Goal: Task Accomplishment & Management: Use online tool/utility

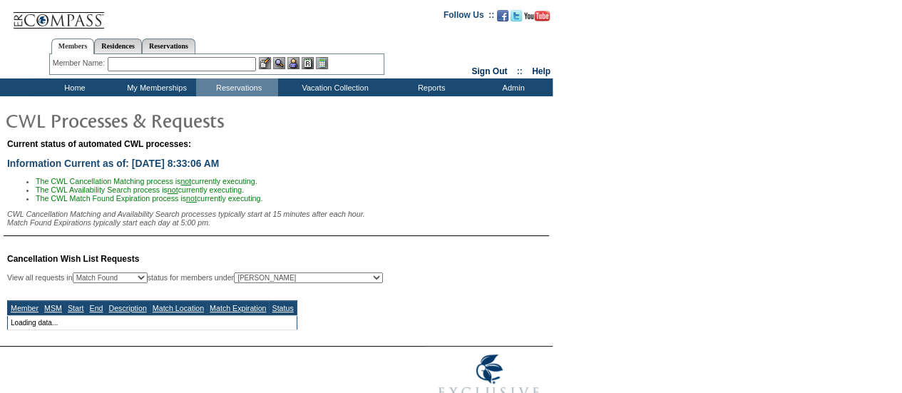
select select "50"
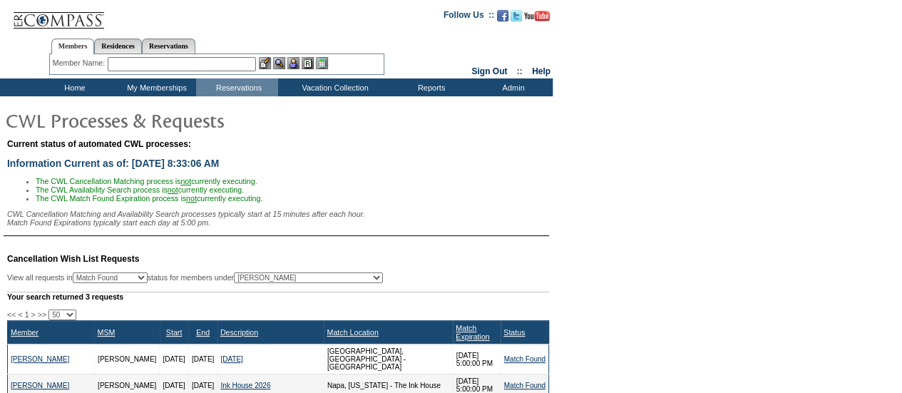
click at [319, 277] on select "All MSMs [PERSON_NAME] Accounting (MSM), Team Admin, IT Group Administrator, Me…" at bounding box center [308, 277] width 149 height 11
select select "-1"
click at [270, 277] on select "All MSMs [PERSON_NAME] Accounting (MSM), Team Admin, IT Group Administrator, Me…" at bounding box center [308, 277] width 149 height 11
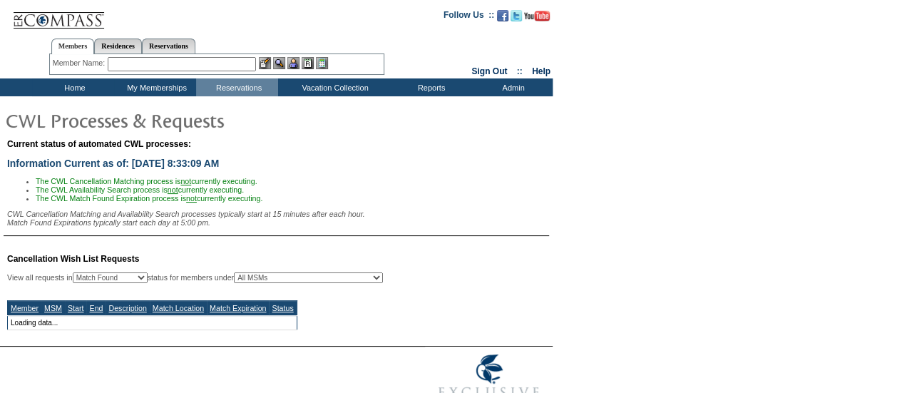
select select "50"
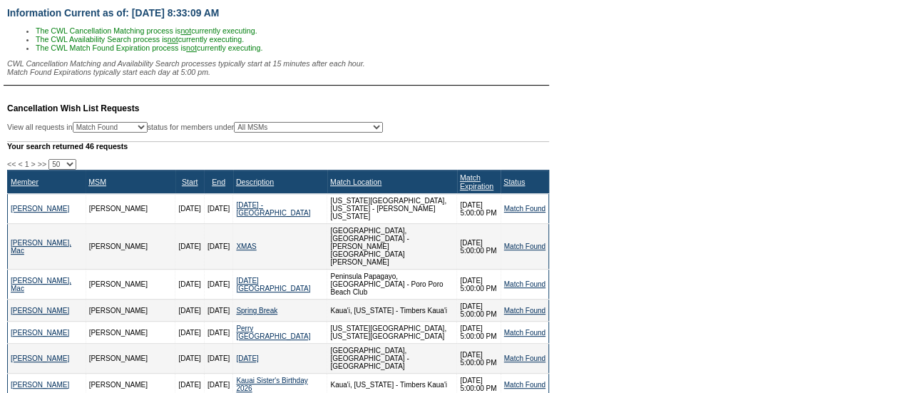
scroll to position [158, 0]
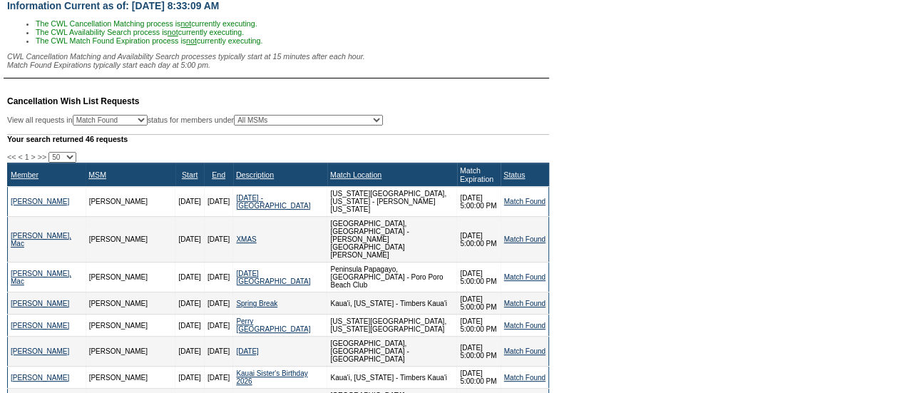
click at [460, 181] on link "Match Expiration" at bounding box center [477, 174] width 34 height 17
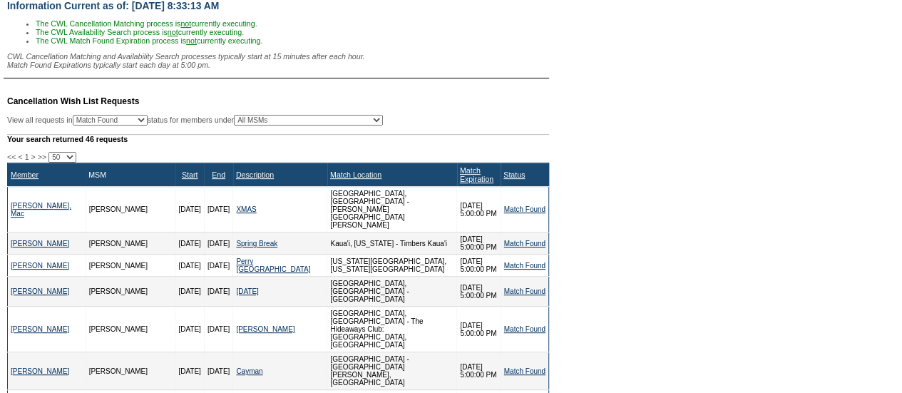
click at [88, 175] on link "MSM" at bounding box center [97, 174] width 18 height 9
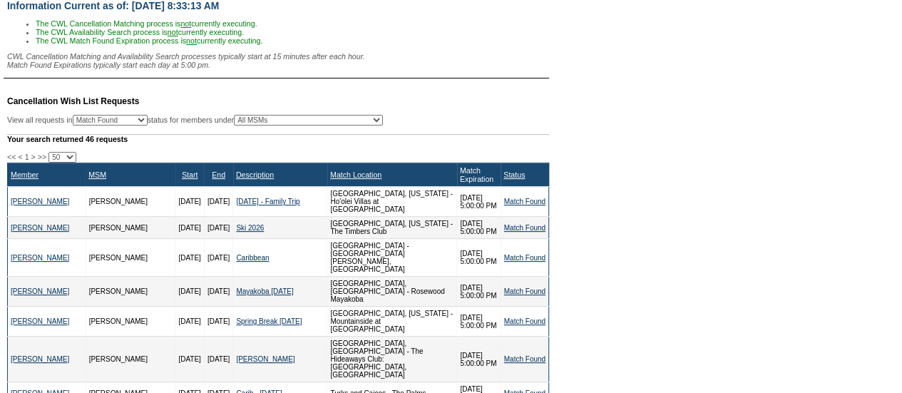
click at [460, 175] on link "Match Expiration" at bounding box center [477, 174] width 34 height 17
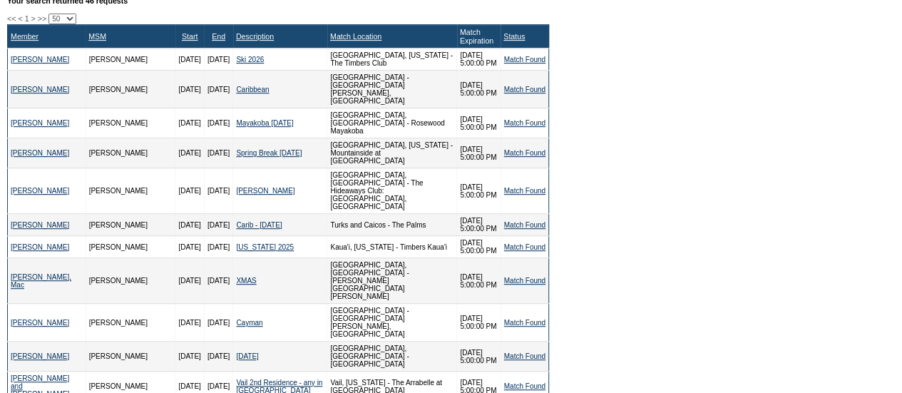
scroll to position [301, 0]
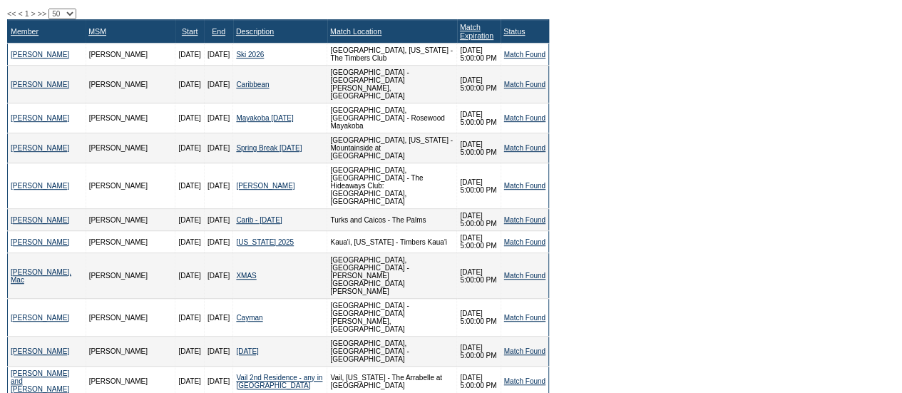
drag, startPoint x: 7, startPoint y: 36, endPoint x: 146, endPoint y: 109, distance: 156.9
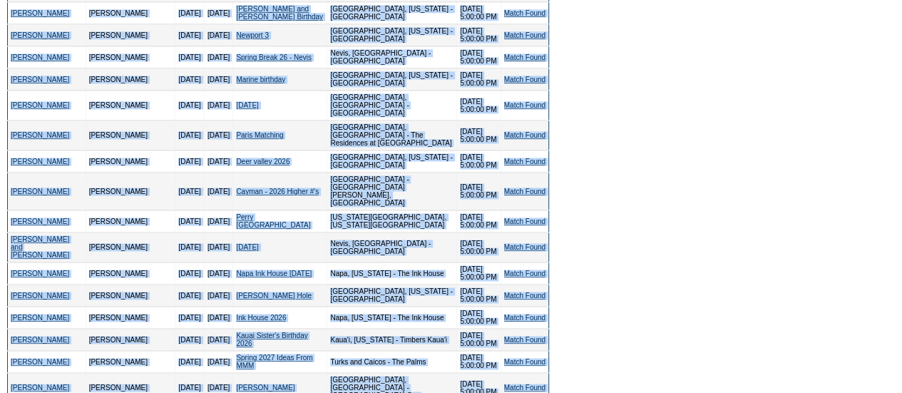
scroll to position [840, 0]
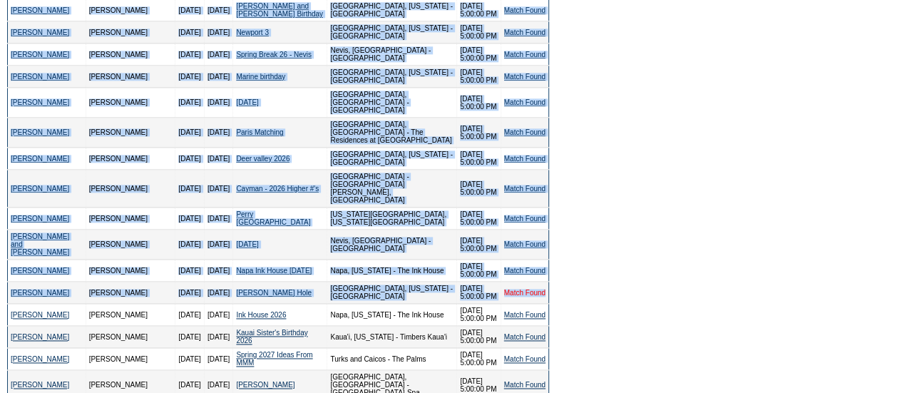
drag, startPoint x: 5, startPoint y: 33, endPoint x: 545, endPoint y: 160, distance: 554.6
click at [545, 160] on td "Cancellation Wish List Requests View all requests in Any Open / Processing Matc…" at bounding box center [276, 85] width 545 height 1364
copy div "<< < 1 > >> 10 25 50 100 500 Member MSM Start End Description Match Location Ma…"
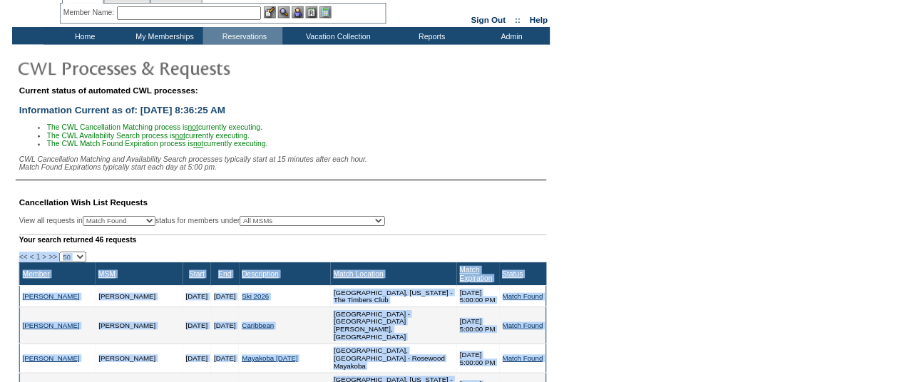
scroll to position [35, 0]
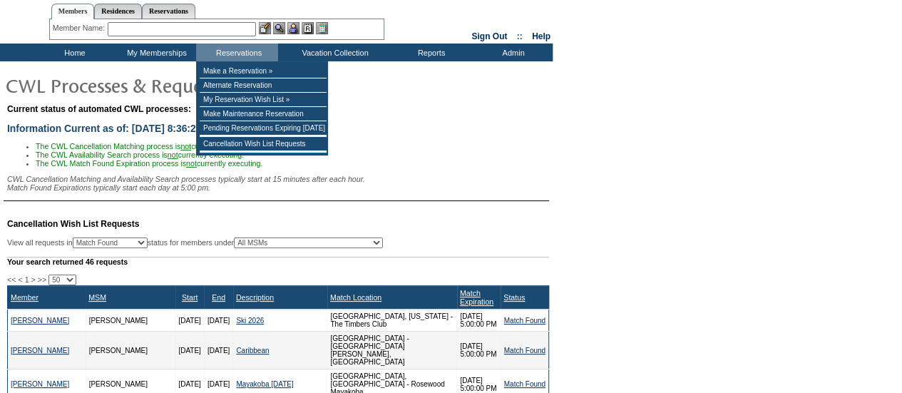
click at [198, 27] on input "text" at bounding box center [182, 29] width 148 height 14
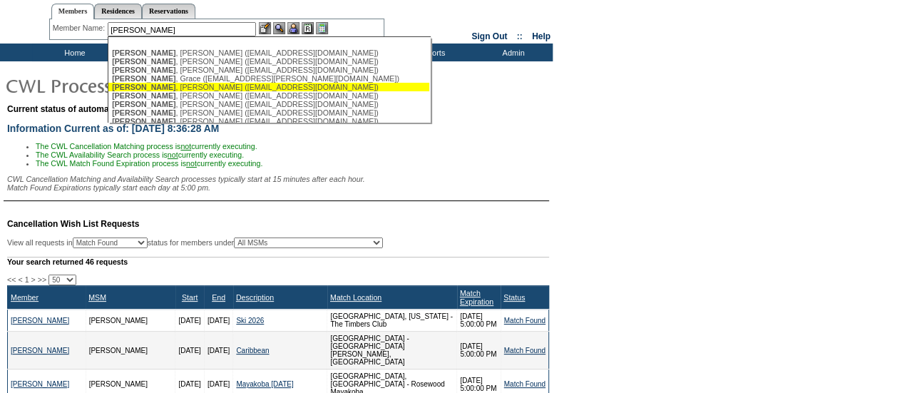
click at [187, 88] on div "[PERSON_NAME] ([EMAIL_ADDRESS][DOMAIN_NAME])" at bounding box center [269, 87] width 314 height 9
type input "[PERSON_NAME] ([EMAIL_ADDRESS][DOMAIN_NAME])"
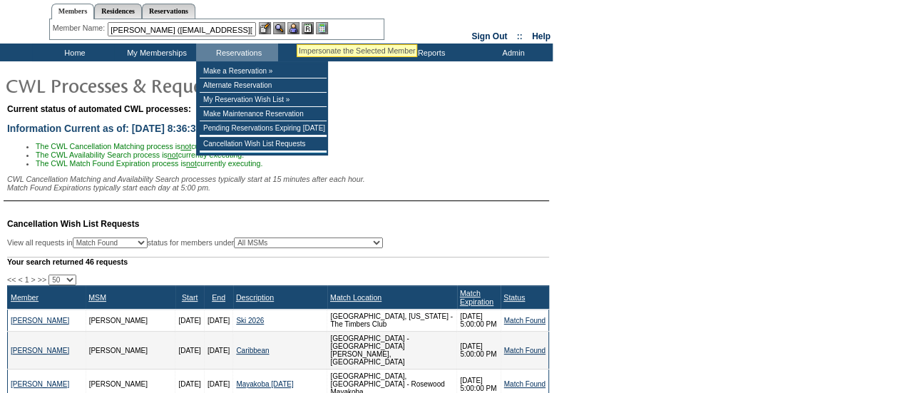
click at [295, 26] on img at bounding box center [293, 28] width 12 height 12
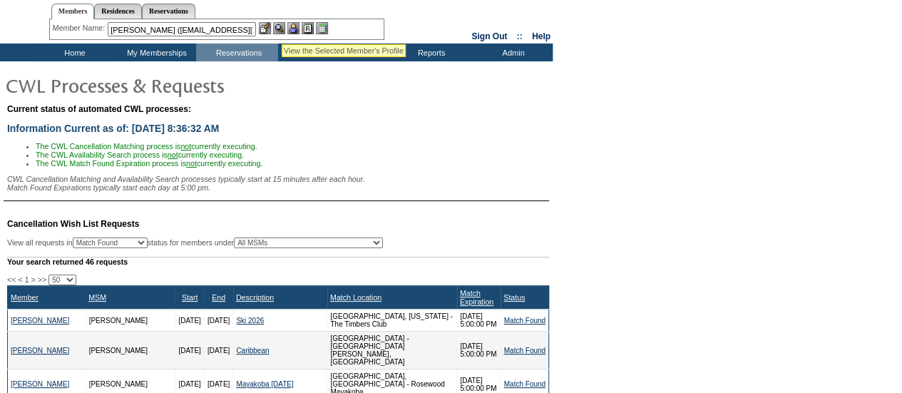
click at [282, 26] on img at bounding box center [279, 28] width 12 height 12
